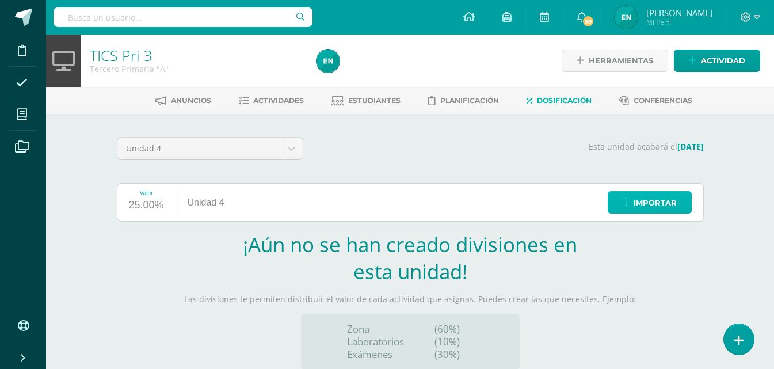
click at [648, 201] on span "Importar" at bounding box center [654, 202] width 43 height 21
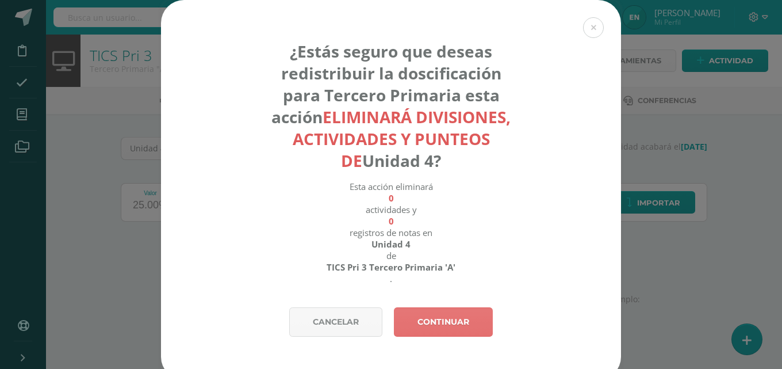
scroll to position [11, 0]
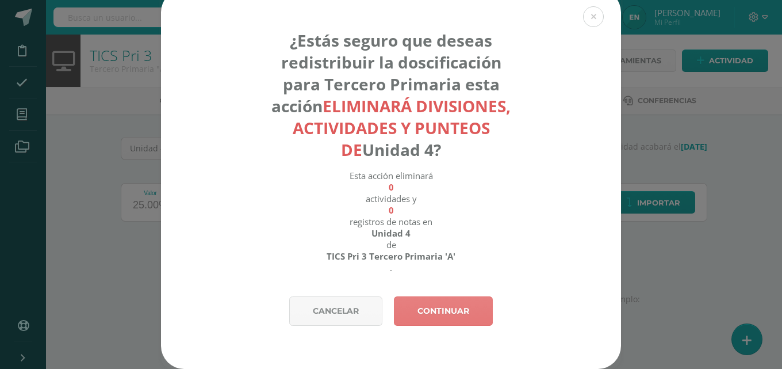
click at [457, 301] on link "Continuar" at bounding box center [443, 310] width 99 height 29
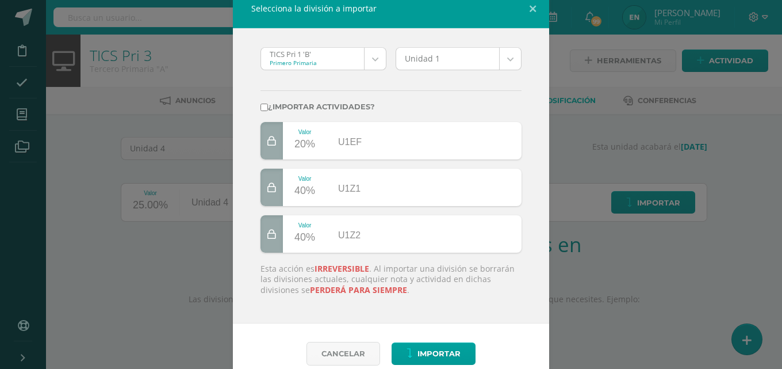
click at [366, 56] on body "Selecciona la división a importar TICS Pri 1 'B' Primero Primaria TICS Pri 1 'B…" at bounding box center [391, 243] width 782 height 487
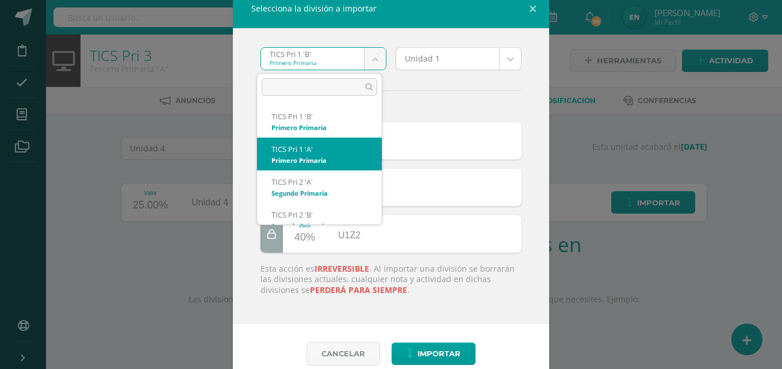
select select "618"
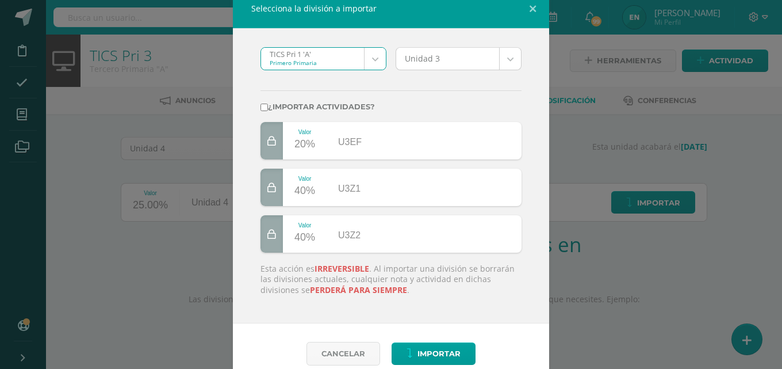
click at [501, 65] on body "Selecciona la división a importar TICS Pri 1 'A' Primero Primaria TICS Pri 1 'B…" at bounding box center [391, 243] width 782 height 487
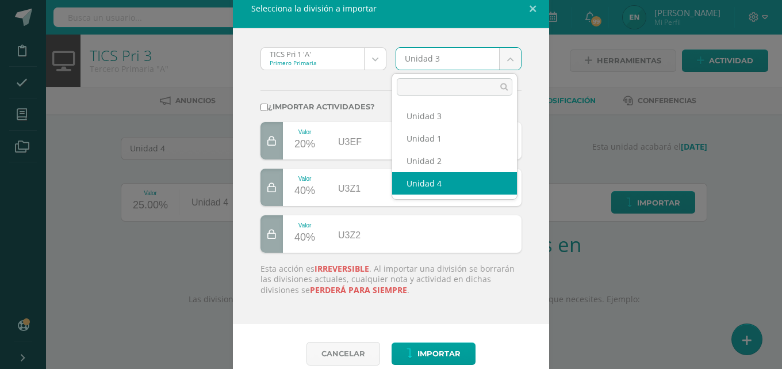
select select "19396"
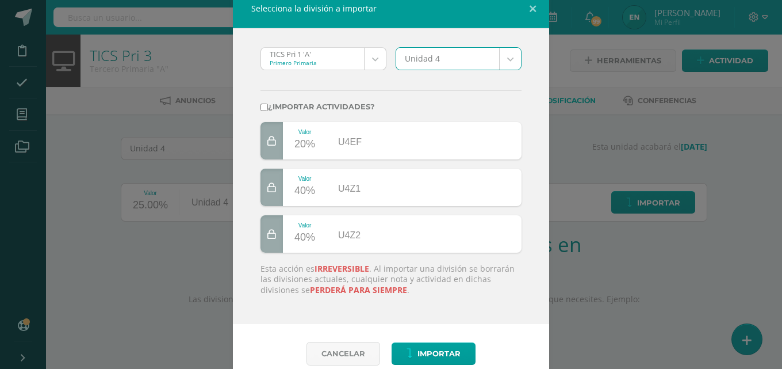
click at [262, 105] on input "¿Importar actividades?" at bounding box center [264, 107] width 7 height 7
checkbox input "true"
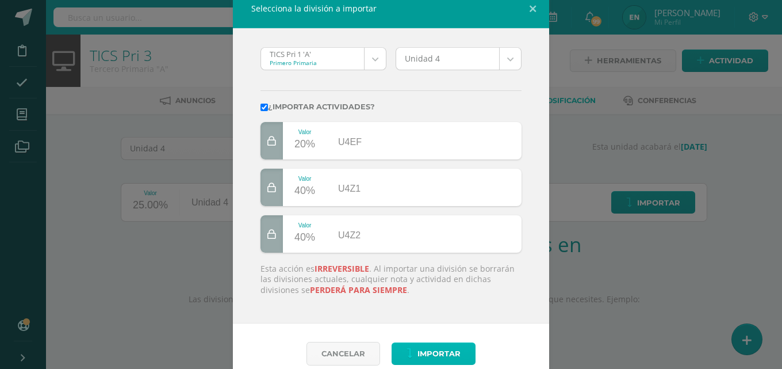
click at [442, 347] on span "Importar" at bounding box center [439, 353] width 43 height 21
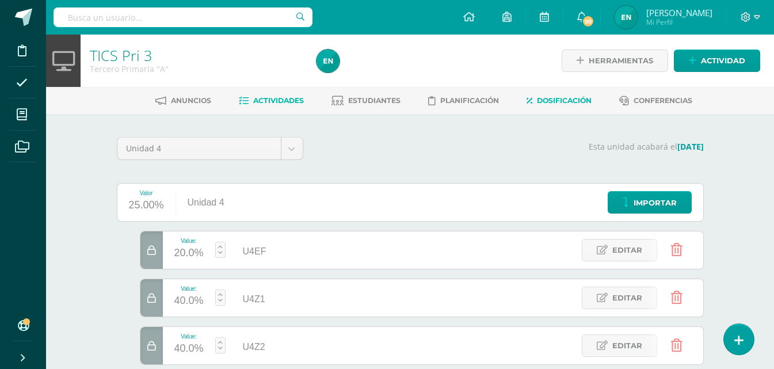
click at [267, 106] on link "Actividades" at bounding box center [271, 100] width 65 height 18
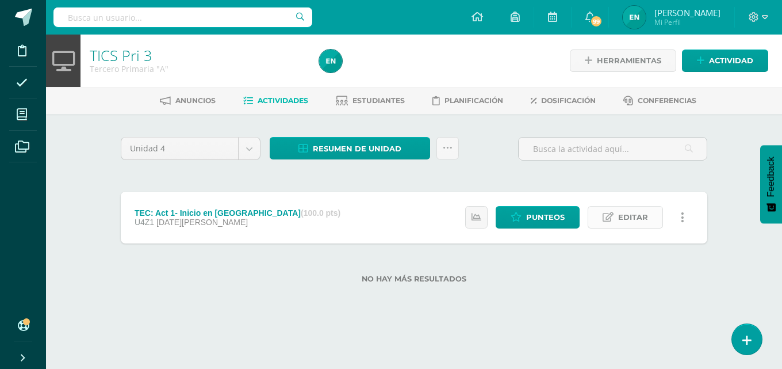
click at [635, 224] on span "Editar" at bounding box center [633, 217] width 30 height 21
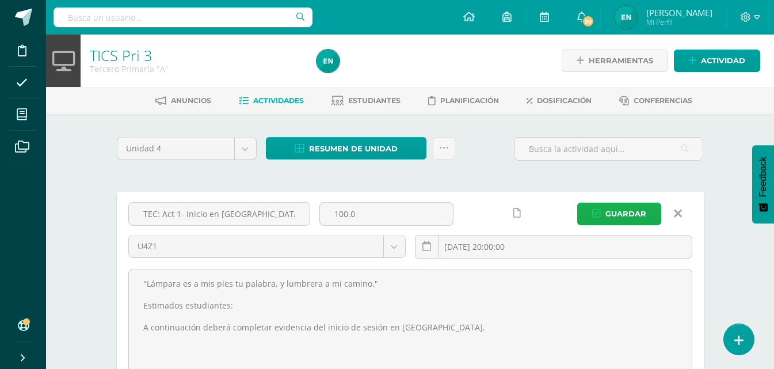
scroll to position [58, 0]
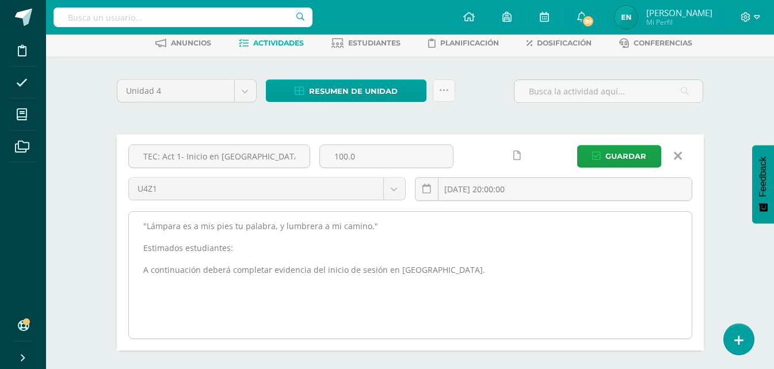
drag, startPoint x: 351, startPoint y: 270, endPoint x: 447, endPoint y: 263, distance: 96.3
click at [446, 263] on textarea ""Lámpara es a mis pies tu palabra, y lumbrera a mi camino." Estimados estudiant…" at bounding box center [410, 275] width 563 height 127
click at [431, 280] on textarea ""Lámpara es a mis pies tu palabra, y lumbrera a mi camino." Estimados estudiant…" at bounding box center [410, 275] width 563 height 127
drag, startPoint x: 429, startPoint y: 273, endPoint x: 400, endPoint y: 269, distance: 28.5
click at [400, 269] on textarea ""Lámpara es a mis pies tu palabra, y lumbrera a mi camino." Estimados estudiant…" at bounding box center [410, 275] width 563 height 127
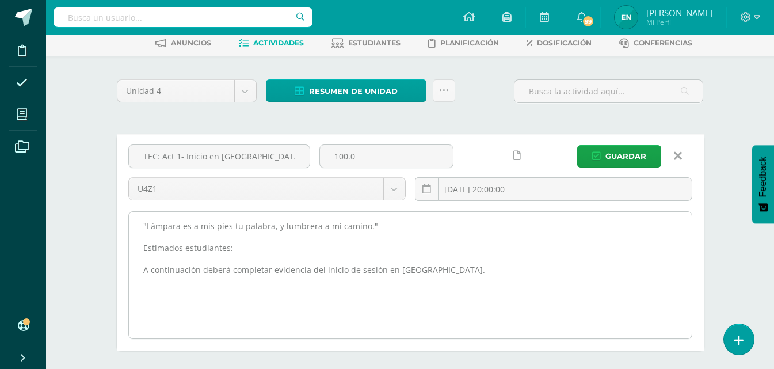
click at [400, 269] on textarea ""Lámpara es a mis pies tu palabra, y lumbrera a mi camino." Estimados estudiant…" at bounding box center [410, 275] width 563 height 127
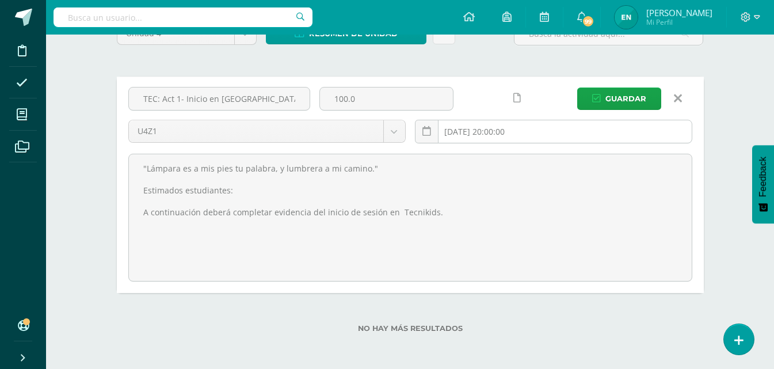
type textarea ""Lámpara es a mis pies tu palabra, y lumbrera a mi camino." Estimados estudiant…"
click at [552, 133] on input "[DATE] 20:00:00" at bounding box center [553, 131] width 276 height 22
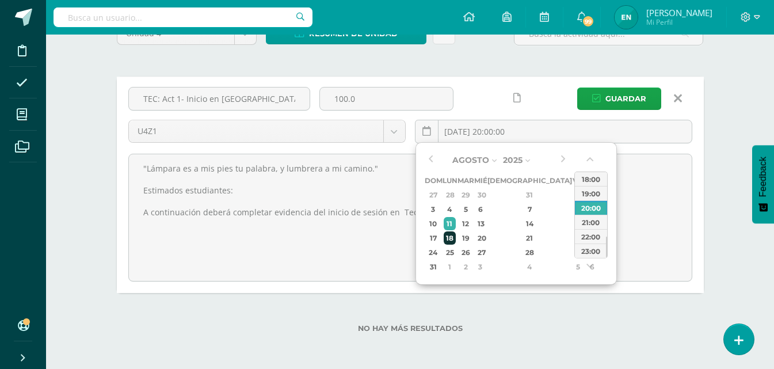
click at [454, 238] on div "18" at bounding box center [449, 237] width 12 height 13
type input "2025-08-18 20:00"
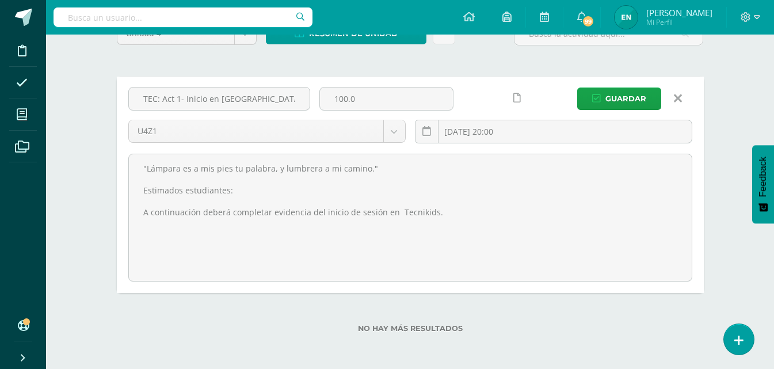
click at [517, 100] on icon at bounding box center [516, 98] width 7 height 10
drag, startPoint x: 254, startPoint y: 101, endPoint x: 230, endPoint y: 100, distance: 24.2
click at [230, 100] on input "TEC: Act 1- Inicio en Edoo" at bounding box center [219, 98] width 181 height 22
click at [224, 98] on input "TEC: Act 1- Inicio en Edoo" at bounding box center [219, 98] width 181 height 22
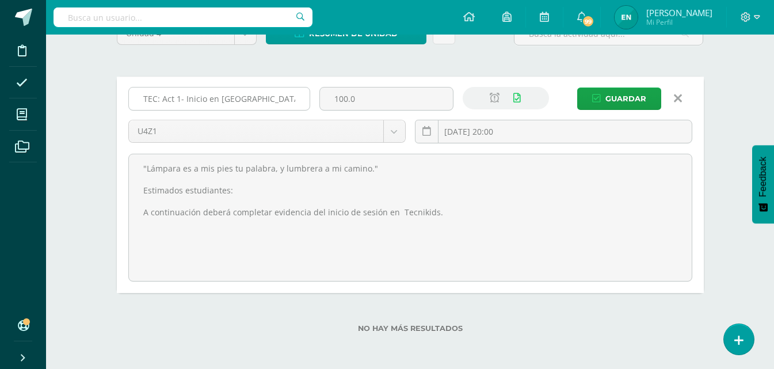
drag, startPoint x: 245, startPoint y: 96, endPoint x: 222, endPoint y: 97, distance: 23.0
click at [222, 97] on input "TEC: Act 1- Inicio en Edoo" at bounding box center [219, 98] width 181 height 22
type input "TEC: Act 1- Inicio en Tecnikids"
click at [647, 98] on button "Guardar" at bounding box center [619, 98] width 84 height 22
